Goal: Find specific page/section: Find specific page/section

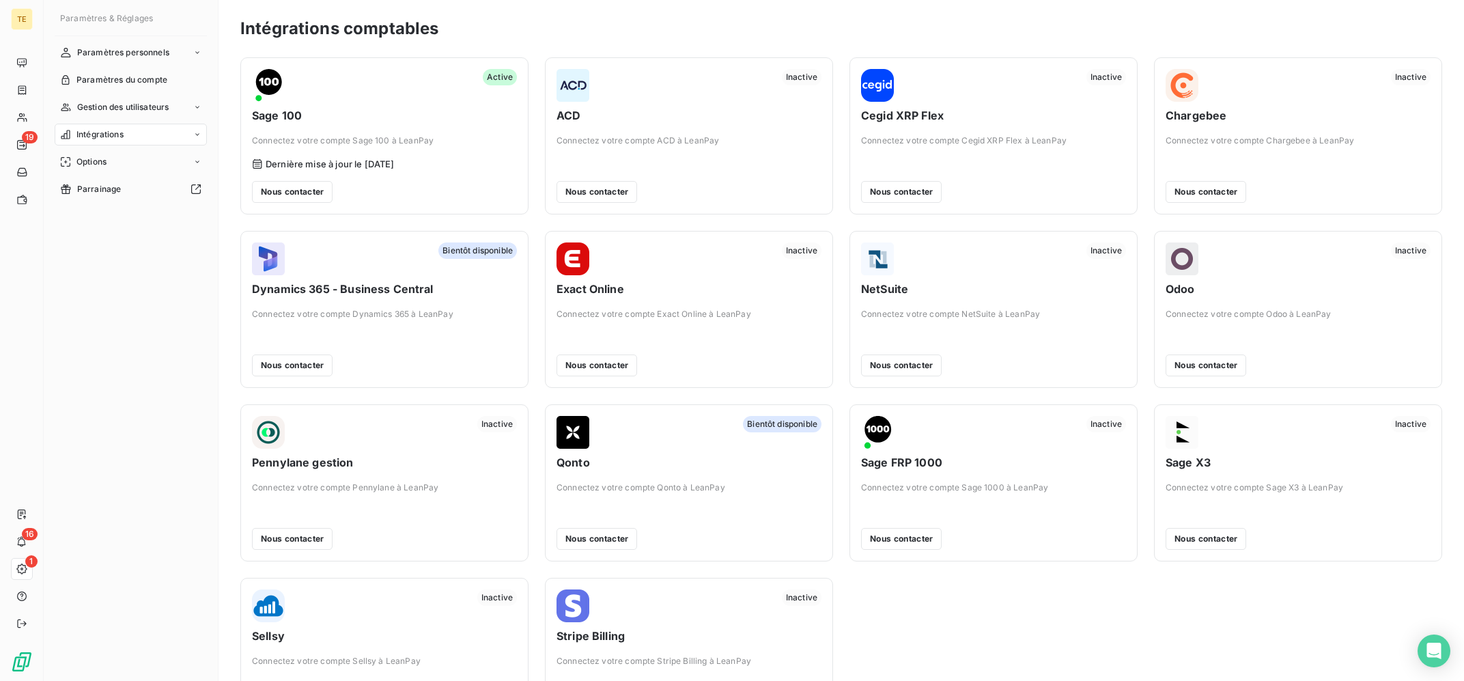
drag, startPoint x: 405, startPoint y: 161, endPoint x: 273, endPoint y: 158, distance: 132.5
click at [273, 158] on span "Dernière mise à jour le 09/09/25" at bounding box center [330, 163] width 129 height 11
drag, startPoint x: 288, startPoint y: 157, endPoint x: 132, endPoint y: 98, distance: 166.7
click at [290, 156] on div "Active Sage 100 Connectez votre compte Sage 100 à LeanPay Dernière mise à jour …" at bounding box center [384, 136] width 265 height 134
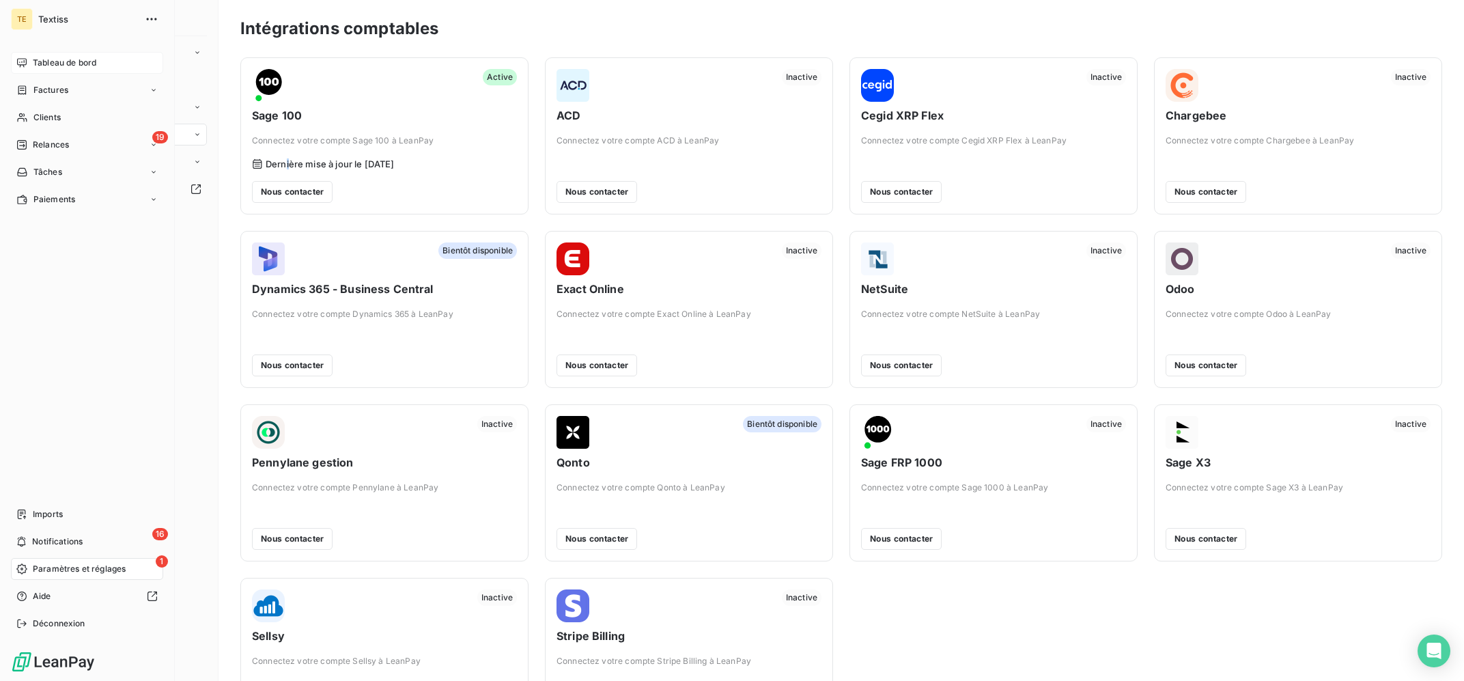
click at [37, 61] on span "Tableau de bord" at bounding box center [65, 63] width 64 height 12
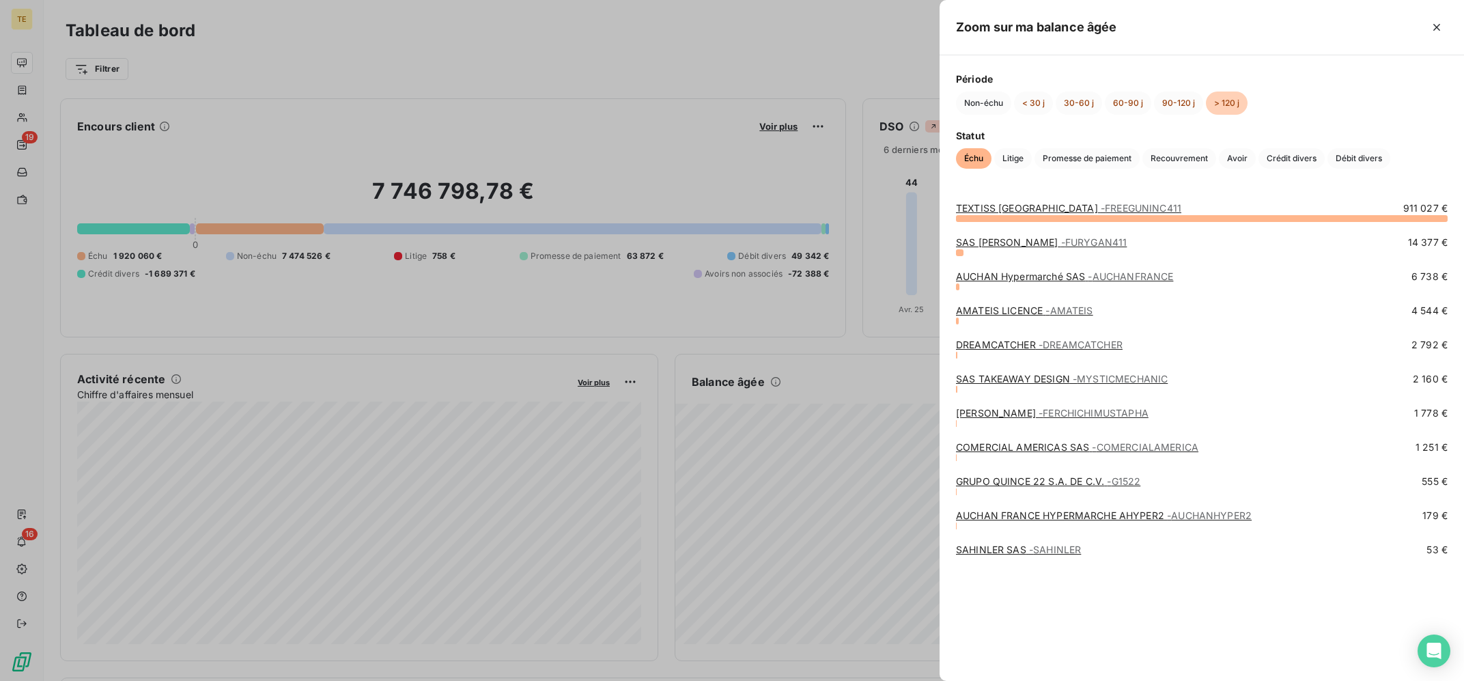
click at [852, 418] on div at bounding box center [732, 340] width 1464 height 681
